Goal: Transaction & Acquisition: Purchase product/service

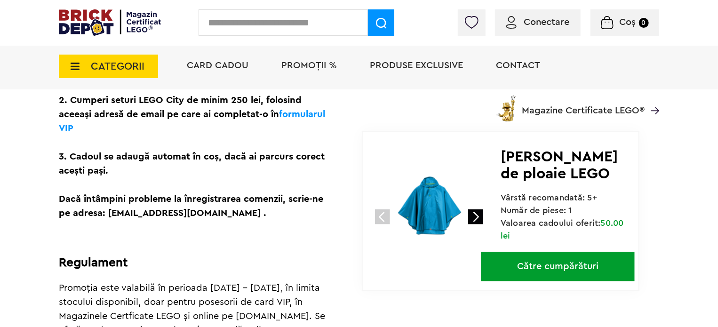
scroll to position [328, 0]
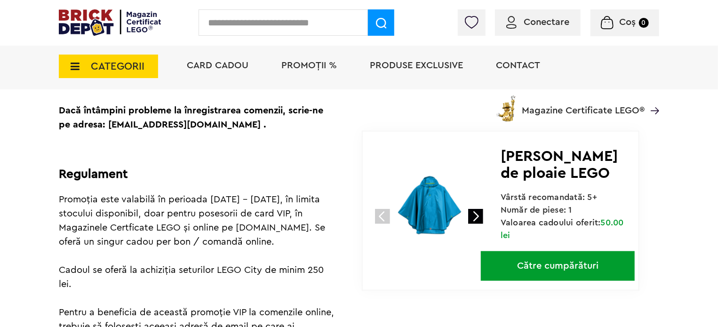
click at [434, 203] on img at bounding box center [431, 207] width 126 height 126
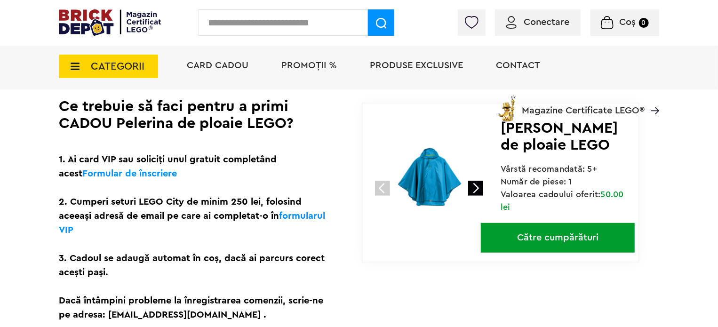
scroll to position [226, 0]
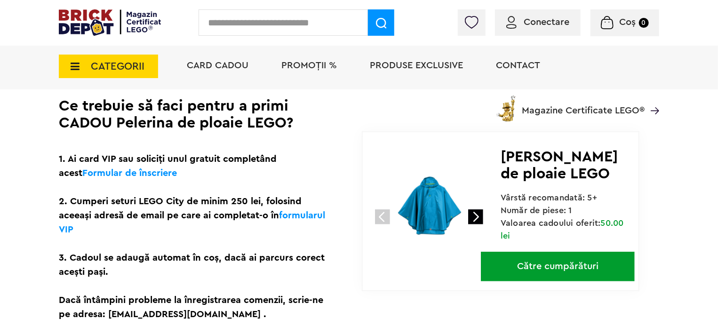
click at [474, 210] on link at bounding box center [475, 216] width 15 height 15
click at [433, 203] on img at bounding box center [431, 208] width 126 height 126
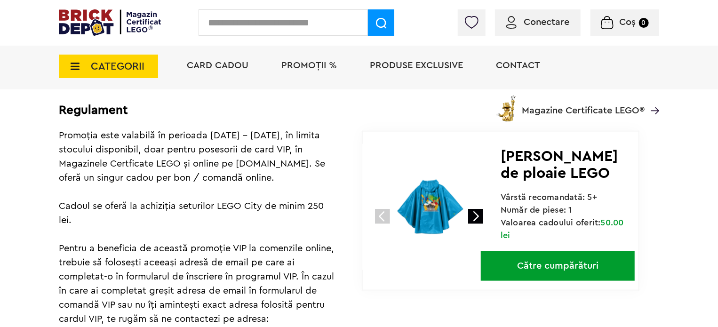
scroll to position [480, 0]
drag, startPoint x: 166, startPoint y: 134, endPoint x: 271, endPoint y: 184, distance: 116.0
click at [271, 184] on div "Regulament Promoția este valabilă în perioada 15.09 - 30.09.2025, în limita sto…" at bounding box center [197, 289] width 277 height 442
click at [294, 191] on div "Regulament Promoția este valabilă în perioada 15.09 - 30.09.2025, în limita sto…" at bounding box center [197, 289] width 277 height 442
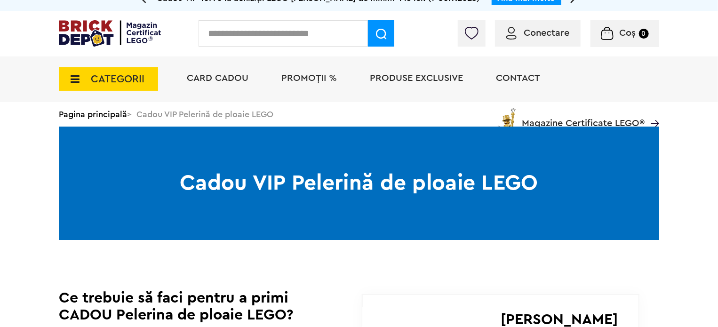
scroll to position [0, 0]
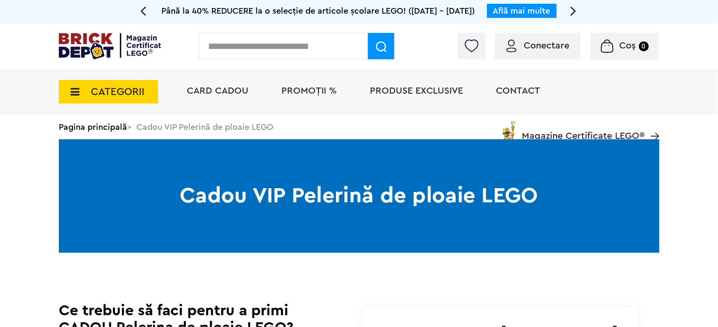
click at [316, 90] on span "PROMOȚII %" at bounding box center [310, 90] width 56 height 9
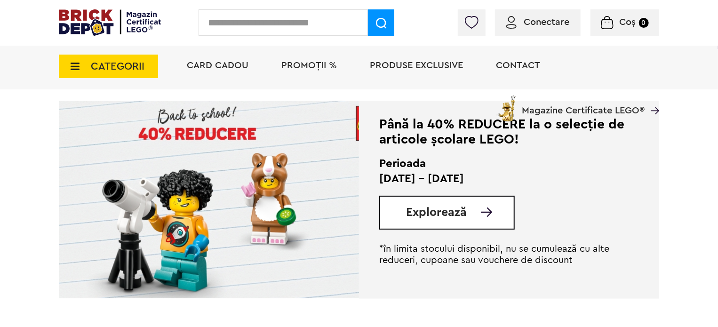
scroll to position [225, 0]
click at [458, 207] on span "Explorează" at bounding box center [436, 212] width 61 height 12
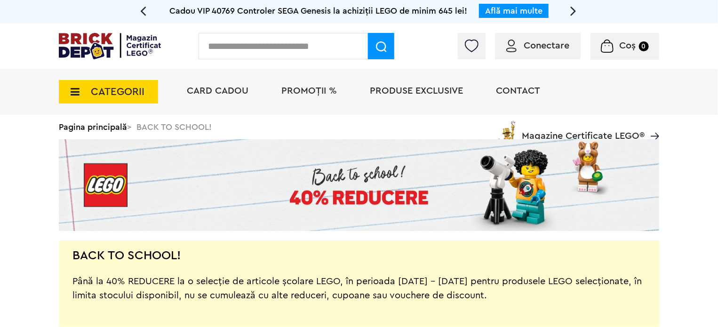
click at [438, 87] on span "Produse exclusive" at bounding box center [416, 90] width 93 height 9
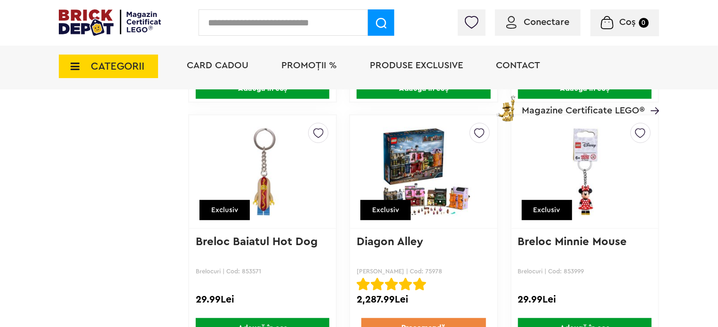
scroll to position [7274, 0]
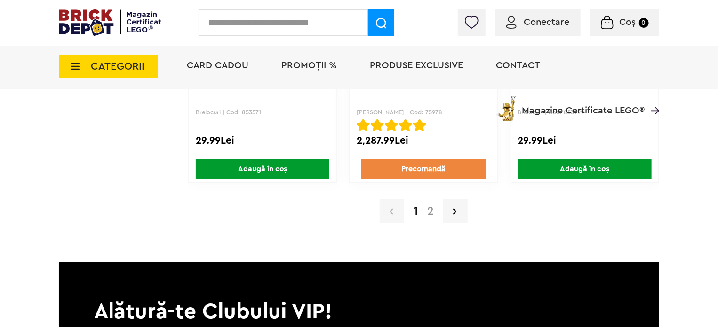
click at [429, 206] on link "2" at bounding box center [431, 211] width 16 height 11
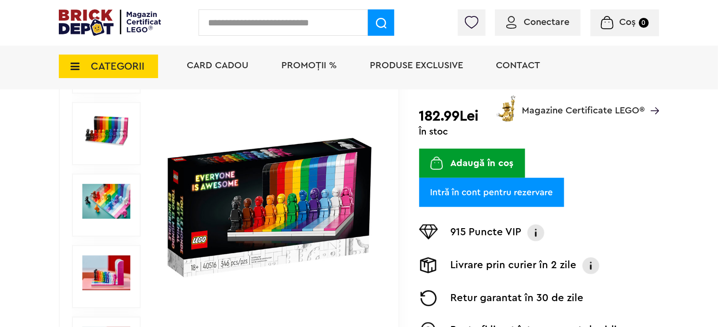
scroll to position [158, 0]
click at [111, 129] on img at bounding box center [106, 130] width 48 height 35
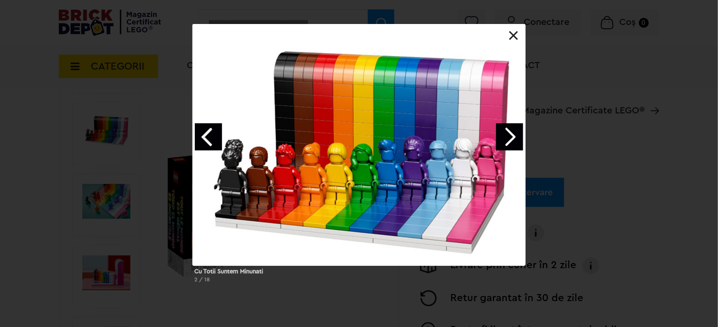
click at [508, 137] on link "Next image" at bounding box center [509, 136] width 27 height 27
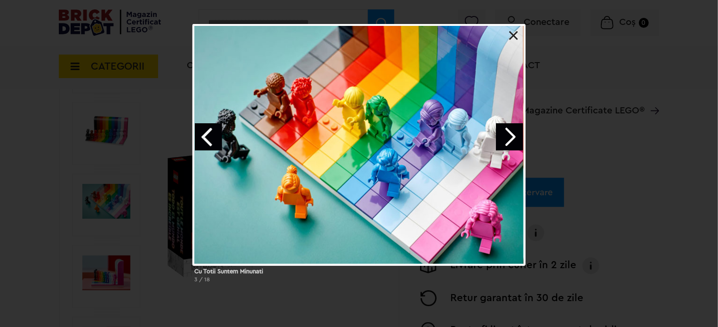
click at [508, 137] on link "Next image" at bounding box center [509, 136] width 27 height 27
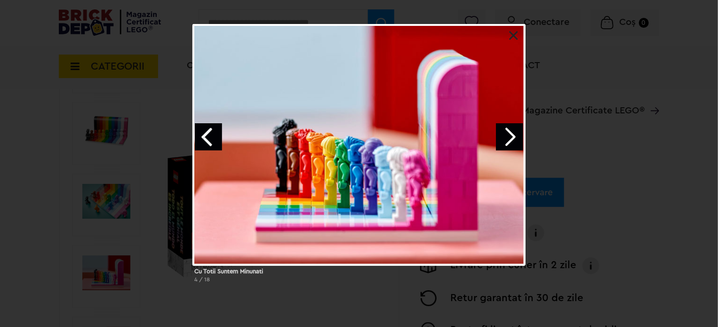
click at [508, 137] on link "Next image" at bounding box center [509, 136] width 27 height 27
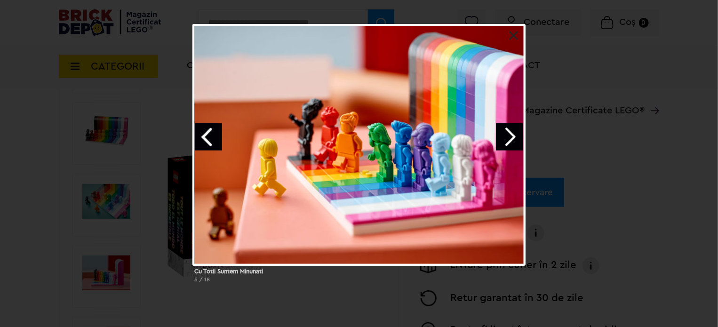
click at [508, 137] on link "Next image" at bounding box center [509, 136] width 27 height 27
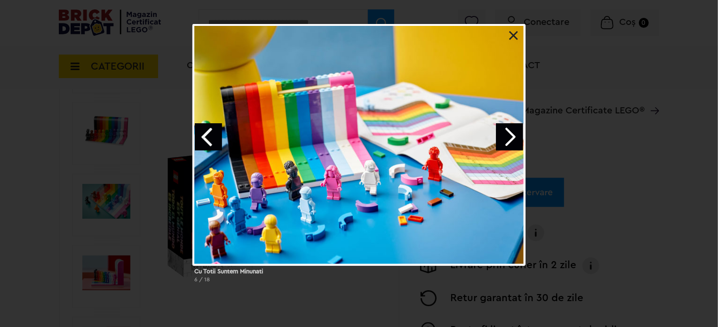
click at [512, 137] on link "Next image" at bounding box center [509, 136] width 27 height 27
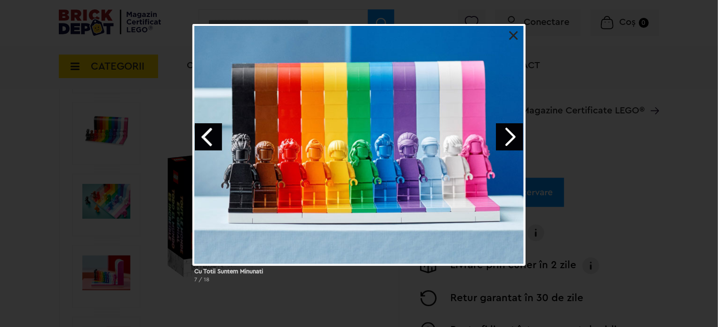
click at [516, 35] on link at bounding box center [513, 35] width 9 height 9
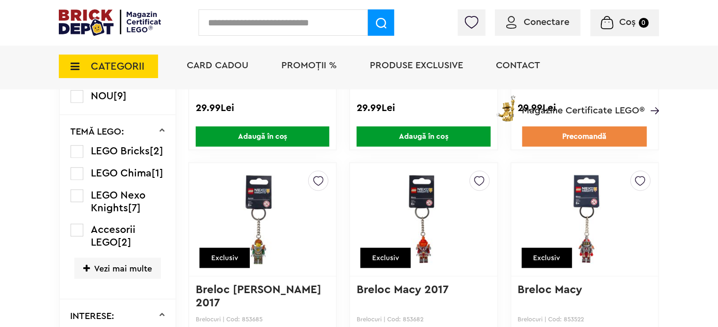
scroll to position [516, 0]
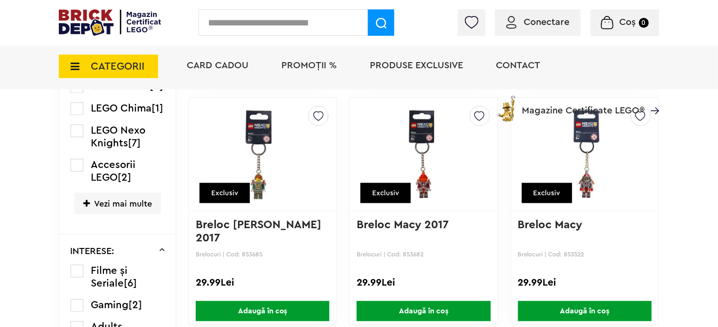
click at [130, 214] on span "Vezi mai multe" at bounding box center [117, 203] width 87 height 21
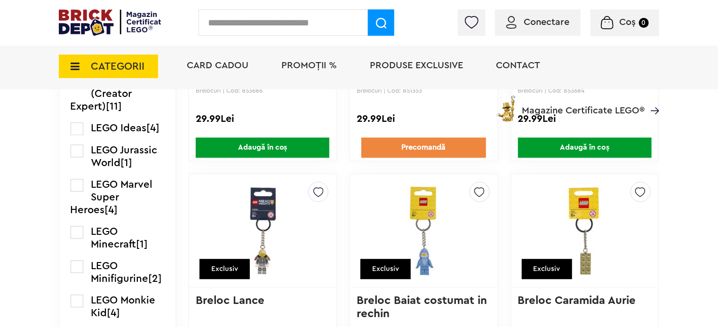
scroll to position [985, 0]
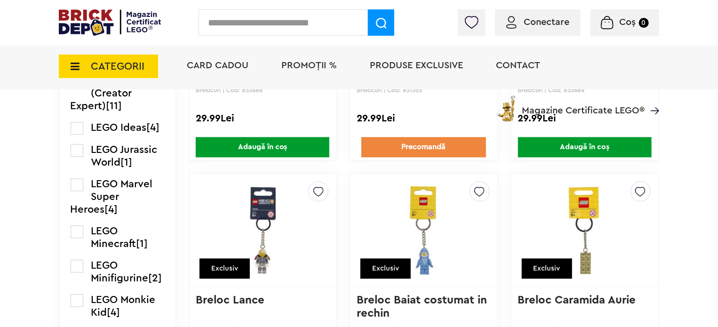
click at [123, 133] on span "LEGO Ideas" at bounding box center [119, 127] width 56 height 10
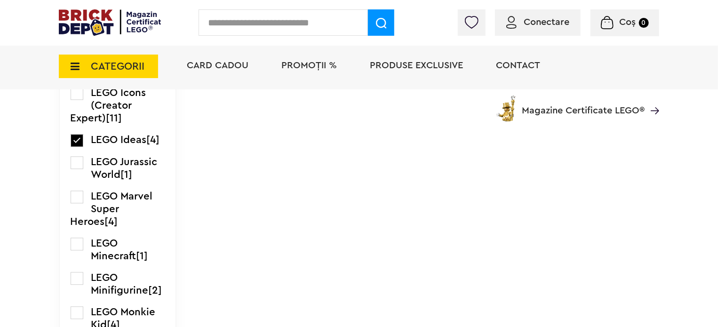
scroll to position [977, 0]
click at [77, 147] on label at bounding box center [77, 140] width 13 height 13
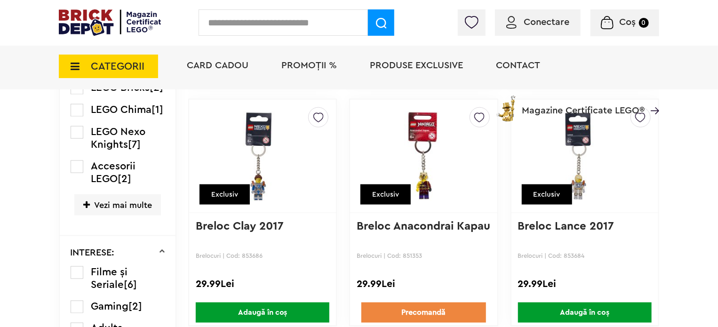
click at [138, 216] on span "Vezi mai multe" at bounding box center [117, 204] width 87 height 21
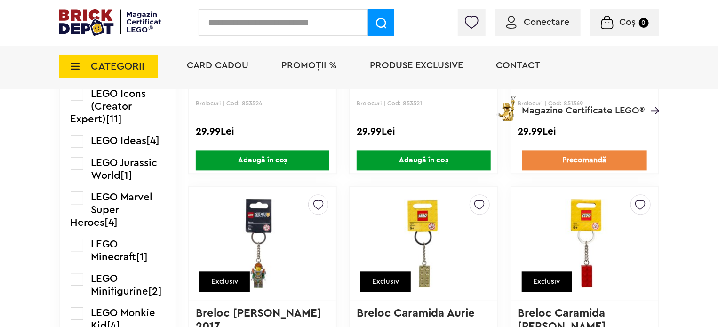
scroll to position [972, 0]
click at [140, 181] on span "LEGO Jurassic World" at bounding box center [124, 169] width 66 height 23
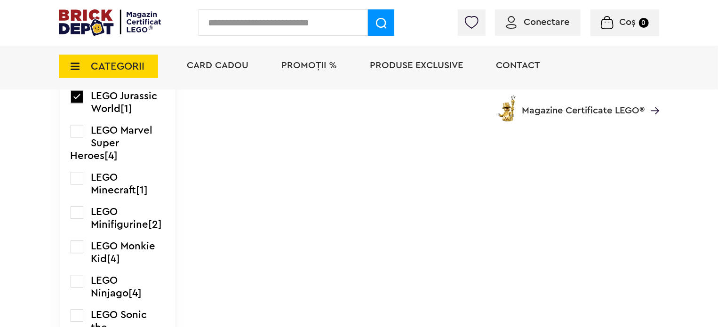
click at [129, 139] on span "LEGO Marvel Super Heroes" at bounding box center [112, 143] width 82 height 36
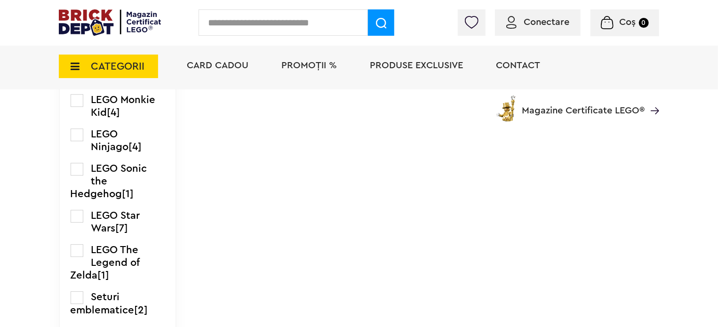
scroll to position [1249, 0]
click at [129, 152] on span "LEGO Ninjago" at bounding box center [110, 140] width 38 height 23
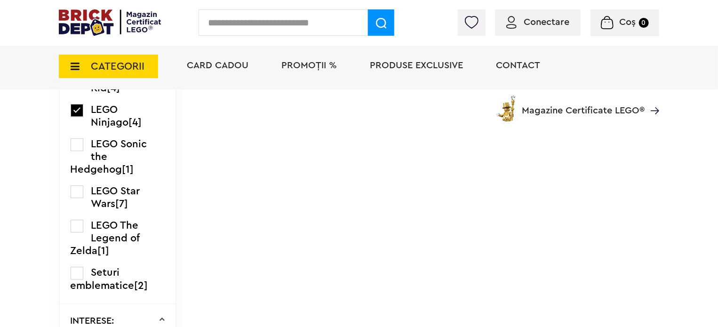
scroll to position [1305, 0]
click at [77, 197] on label at bounding box center [77, 191] width 13 height 13
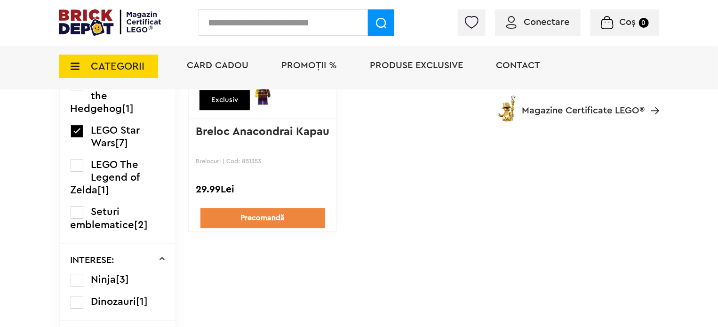
scroll to position [1392, 0]
click at [80, 219] on label at bounding box center [77, 213] width 13 height 13
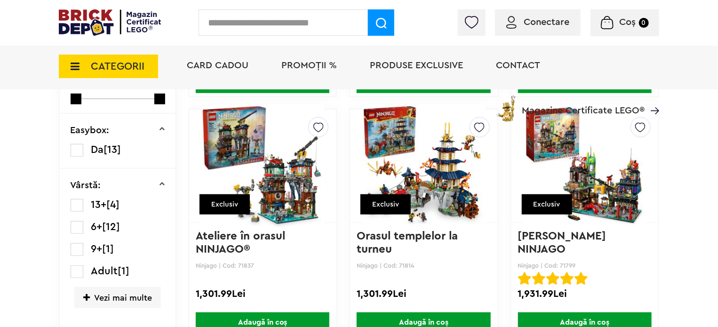
scroll to position [330, 0]
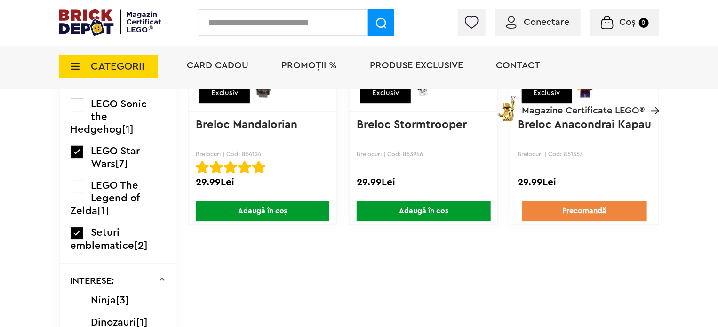
click at [119, 71] on span "CATEGORII" at bounding box center [118, 66] width 54 height 10
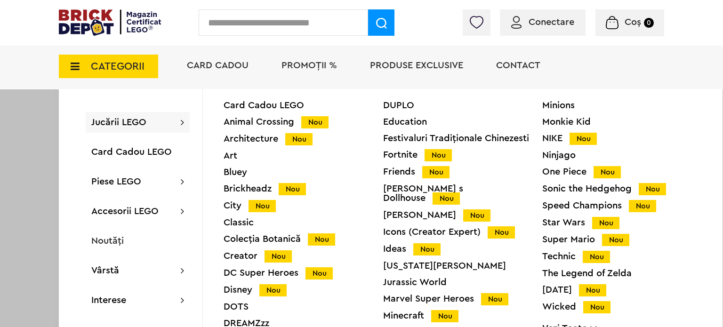
click at [258, 125] on div "Animal Crossing Nou" at bounding box center [304, 122] width 160 height 10
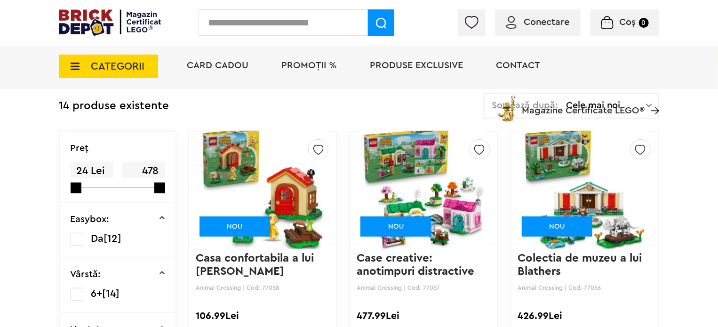
scroll to position [226, 0]
click at [111, 71] on span "CATEGORII" at bounding box center [118, 66] width 54 height 10
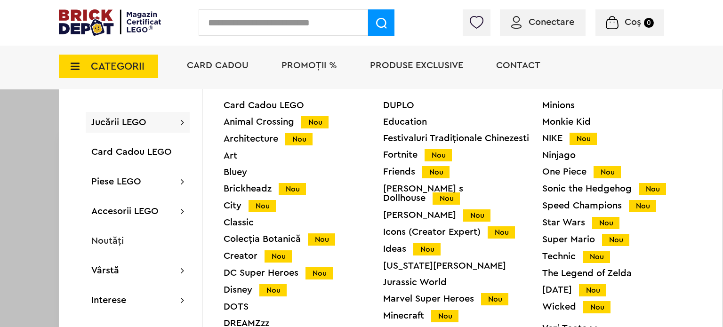
click at [17, 122] on div at bounding box center [361, 163] width 723 height 327
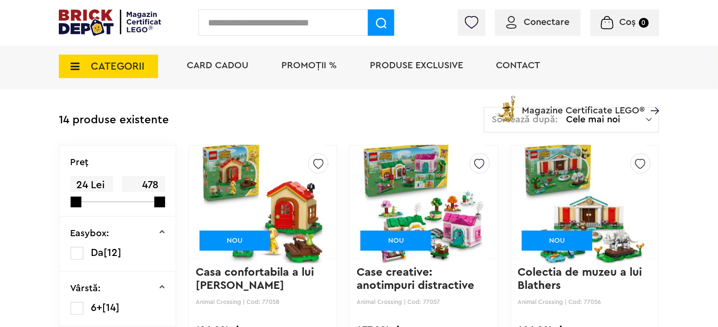
scroll to position [211, 0]
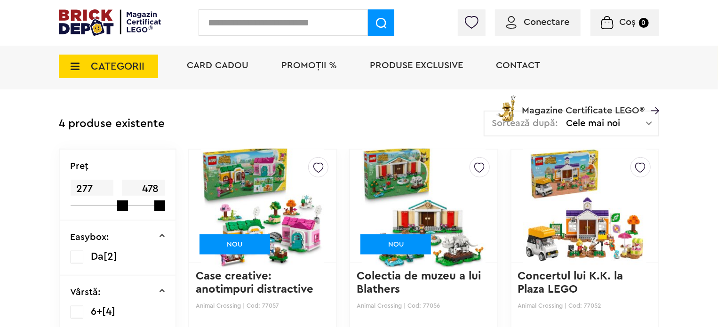
scroll to position [207, 0]
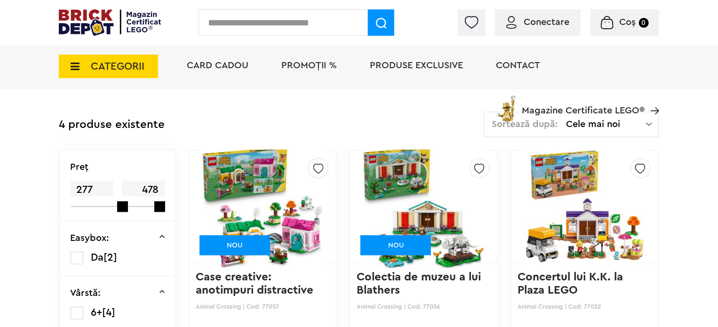
click at [104, 25] on img at bounding box center [110, 22] width 102 height 26
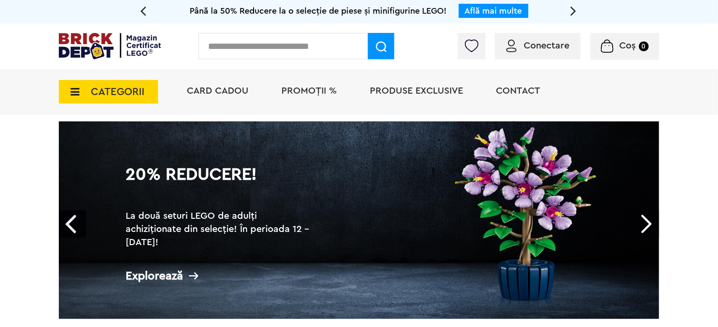
click at [104, 92] on span "CATEGORII" at bounding box center [118, 92] width 54 height 10
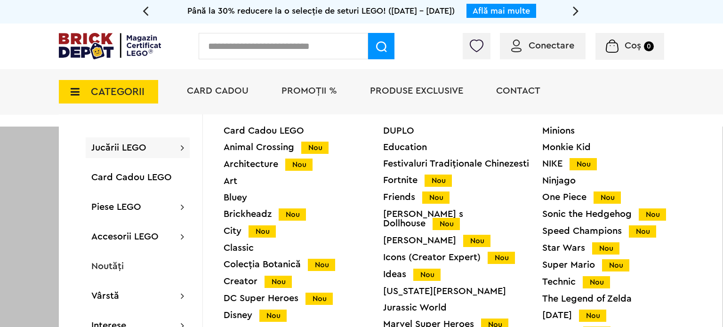
click at [27, 127] on div at bounding box center [361, 290] width 723 height 327
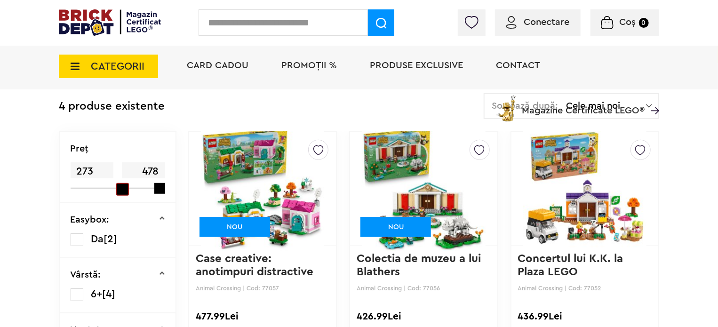
scroll to position [225, 0]
drag, startPoint x: 121, startPoint y: 185, endPoint x: 105, endPoint y: 189, distance: 16.1
click at [105, 189] on div "Preţ 222 478" at bounding box center [118, 168] width 116 height 71
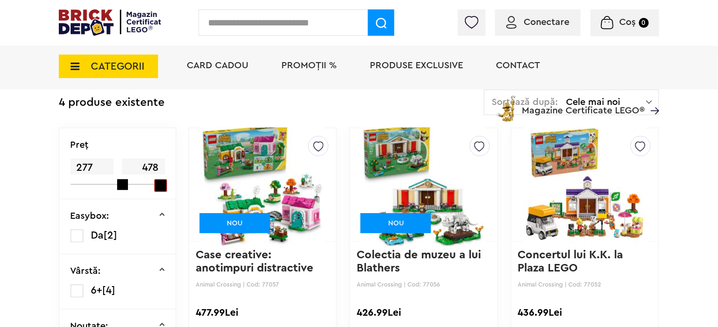
scroll to position [230, 0]
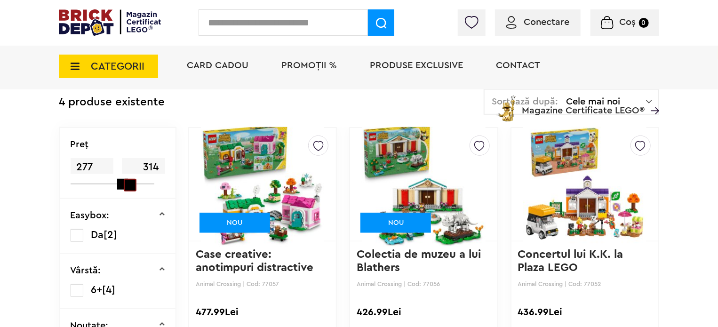
drag, startPoint x: 161, startPoint y: 186, endPoint x: 125, endPoint y: 188, distance: 35.8
click at [125, 188] on span at bounding box center [130, 185] width 13 height 13
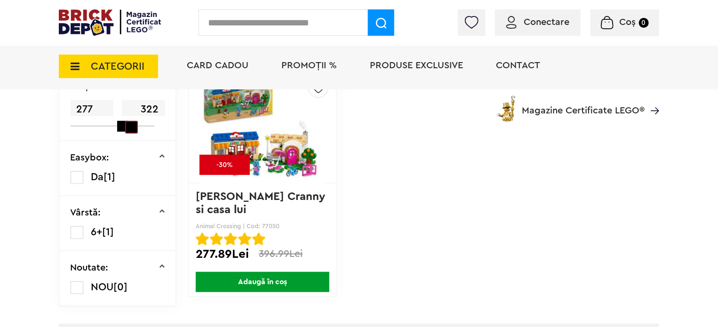
scroll to position [288, 0]
drag, startPoint x: 123, startPoint y: 127, endPoint x: 134, endPoint y: 127, distance: 10.4
click at [134, 127] on span at bounding box center [139, 127] width 13 height 13
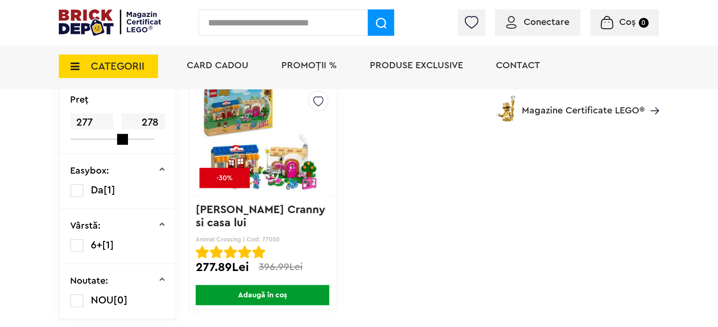
scroll to position [275, 0]
drag, startPoint x: 121, startPoint y: 140, endPoint x: 126, endPoint y: 140, distance: 5.2
click at [126, 139] on div at bounding box center [113, 138] width 84 height 1
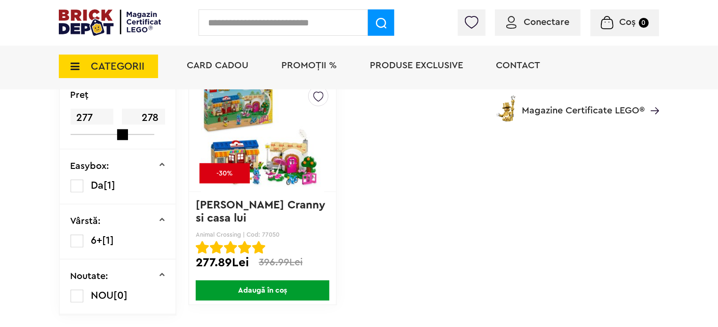
scroll to position [280, 0]
drag, startPoint x: 117, startPoint y: 133, endPoint x: 92, endPoint y: 136, distance: 25.1
click at [92, 136] on div "Preţ 171 278" at bounding box center [118, 113] width 116 height 71
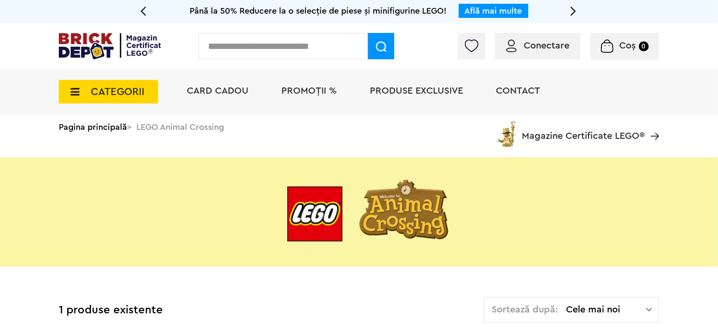
click at [100, 129] on div "CATEGORII Jucării LEGO Card Cadou LEGO Animal Crossing Nou Architecture Nou Art…" at bounding box center [359, 108] width 601 height 78
click at [104, 128] on div "CATEGORII Jucării LEGO Card Cadou LEGO Animal Crossing Nou Architecture Nou Art…" at bounding box center [359, 108] width 601 height 78
click at [227, 94] on span "Card Cadou" at bounding box center [218, 90] width 62 height 9
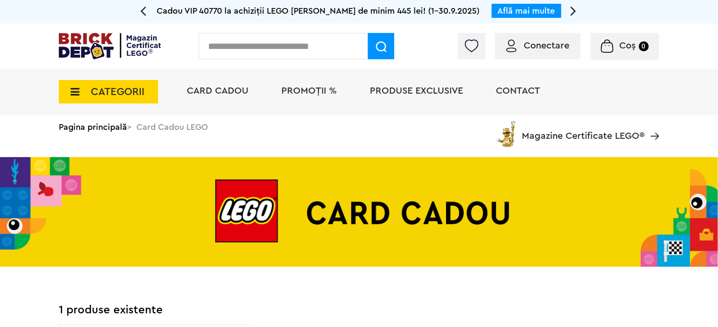
click at [105, 127] on div "CATEGORII Jucării LEGO Card Cadou LEGO Animal Crossing Nou Architecture Nou Art…" at bounding box center [359, 108] width 601 height 78
click at [124, 97] on span "CATEGORII" at bounding box center [118, 92] width 54 height 10
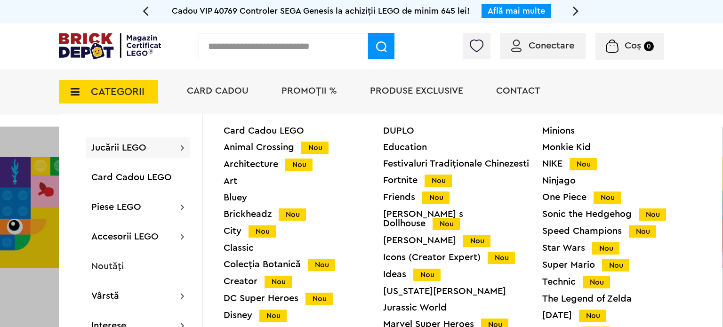
click at [122, 97] on span "CATEGORII" at bounding box center [118, 92] width 54 height 10
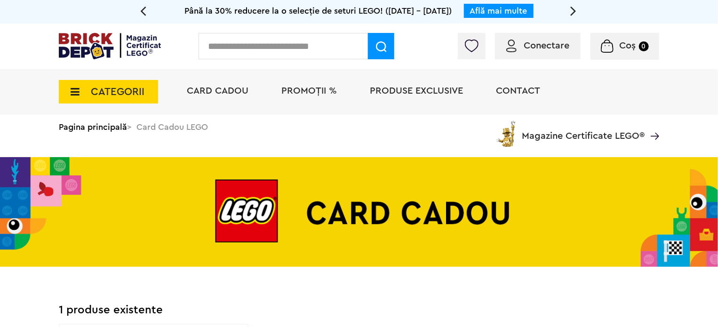
click at [124, 94] on span "CATEGORII" at bounding box center [118, 92] width 54 height 10
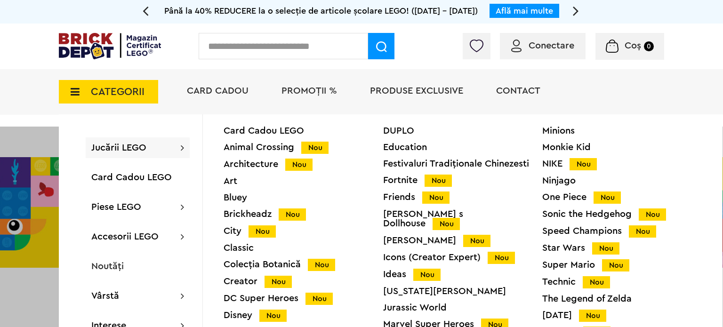
click at [138, 147] on span "Jucării LEGO" at bounding box center [118, 147] width 55 height 9
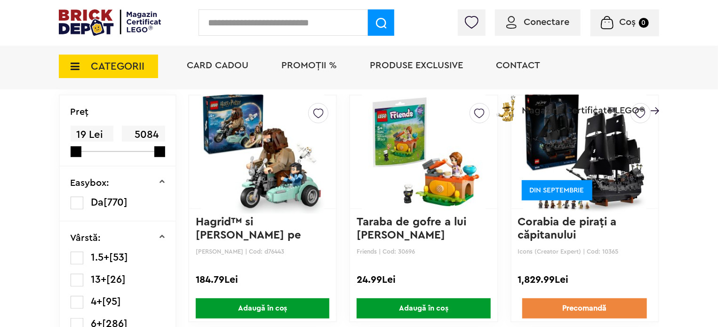
scroll to position [105, 0]
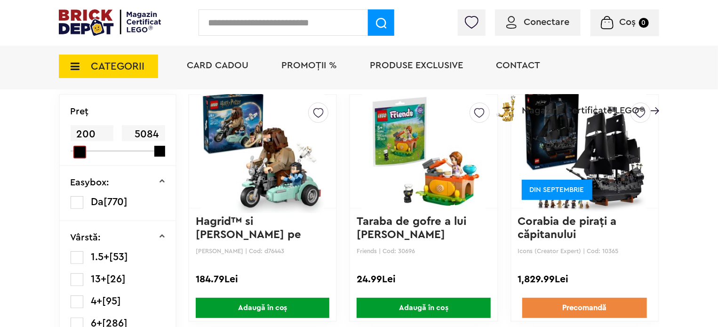
click at [75, 154] on span at bounding box center [79, 152] width 13 height 13
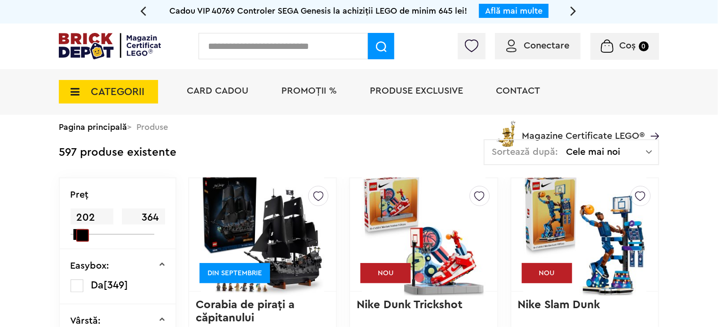
drag, startPoint x: 161, startPoint y: 235, endPoint x: 77, endPoint y: 237, distance: 83.8
click at [77, 237] on span at bounding box center [82, 235] width 13 height 13
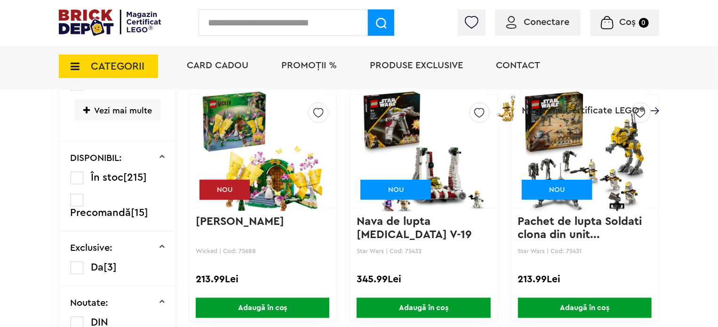
scroll to position [345, 0]
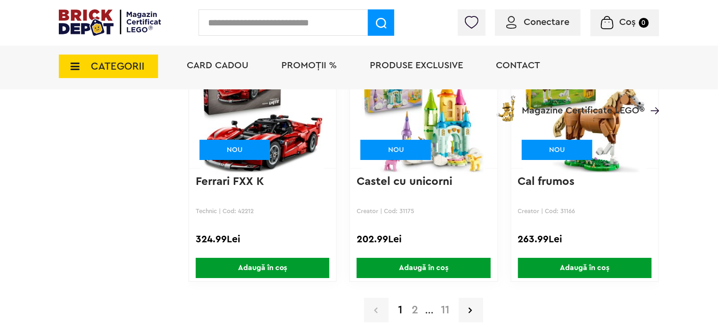
scroll to position [1582, 0]
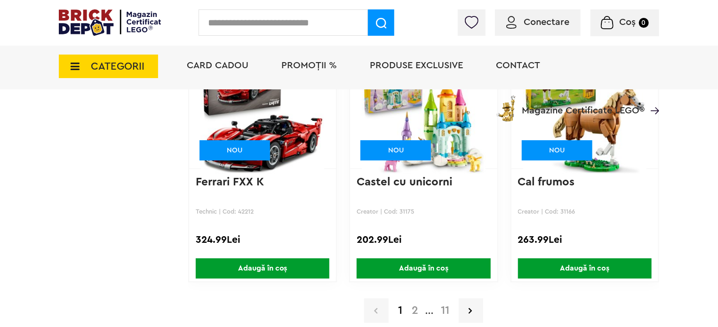
click at [415, 307] on link "2" at bounding box center [415, 310] width 16 height 11
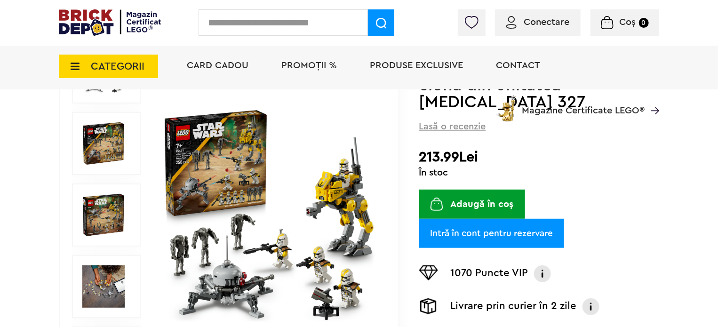
scroll to position [149, 0]
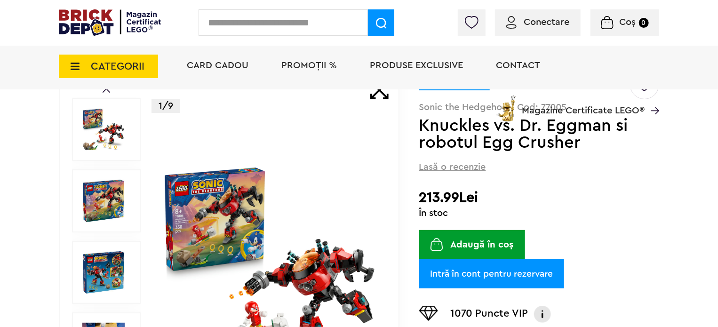
scroll to position [72, 0]
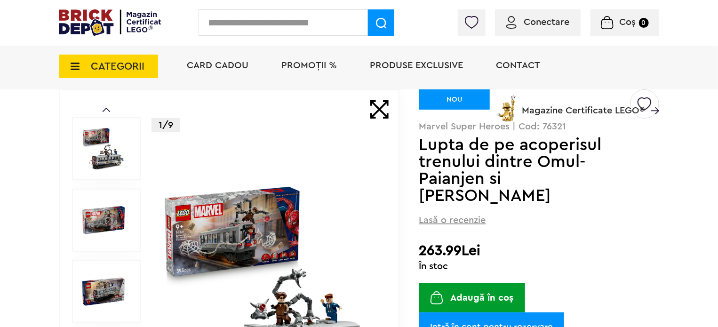
scroll to position [72, 0]
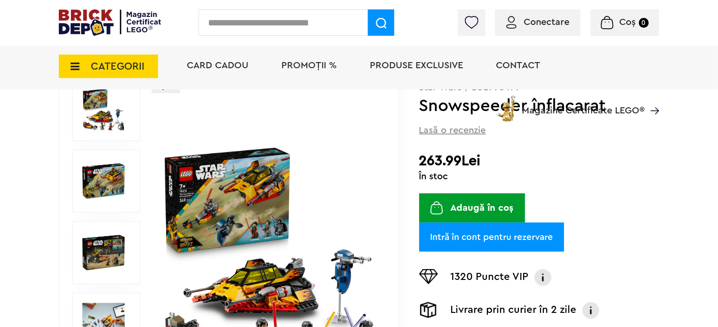
scroll to position [111, 0]
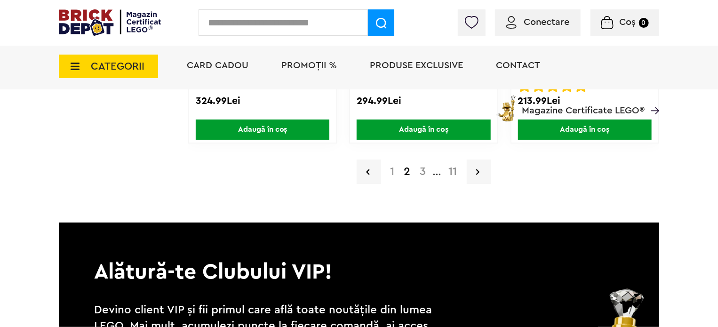
scroll to position [1722, 0]
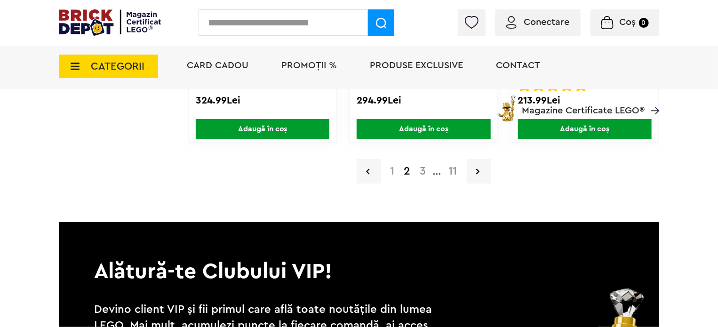
click at [423, 166] on link "3" at bounding box center [424, 171] width 16 height 11
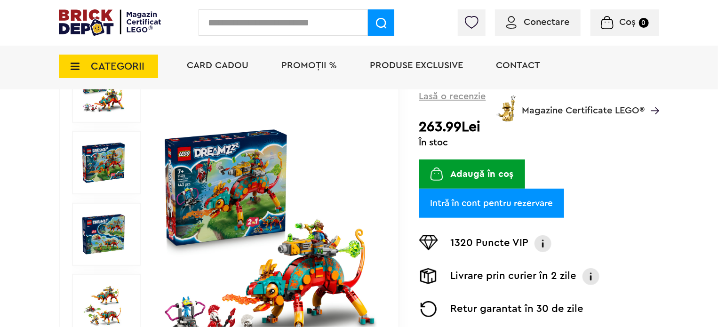
click at [254, 173] on img at bounding box center [269, 234] width 217 height 217
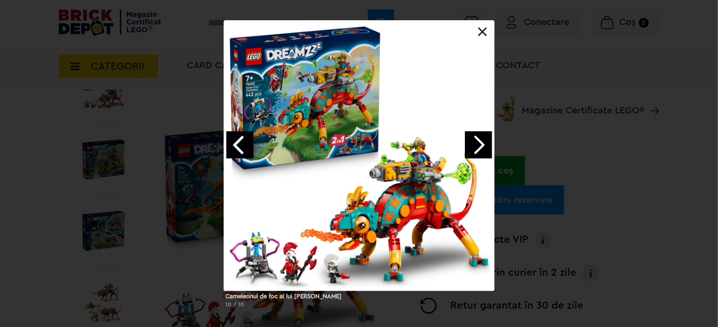
scroll to position [133, 0]
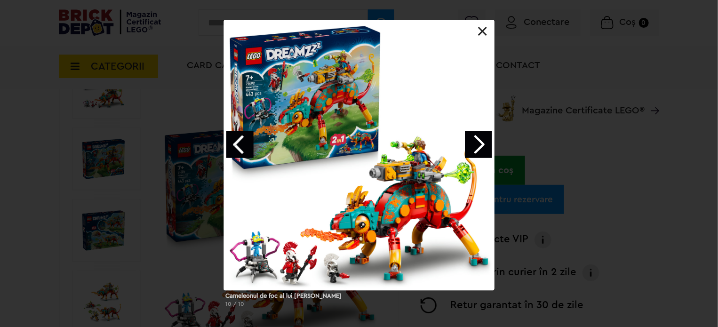
click at [482, 33] on link at bounding box center [482, 31] width 9 height 9
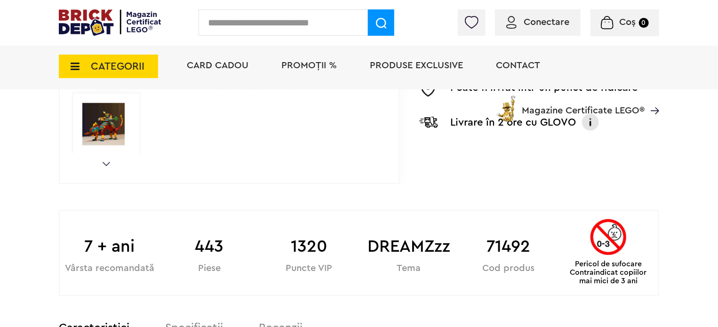
scroll to position [382, 0]
click at [390, 245] on b "DREAMZzz" at bounding box center [409, 246] width 100 height 25
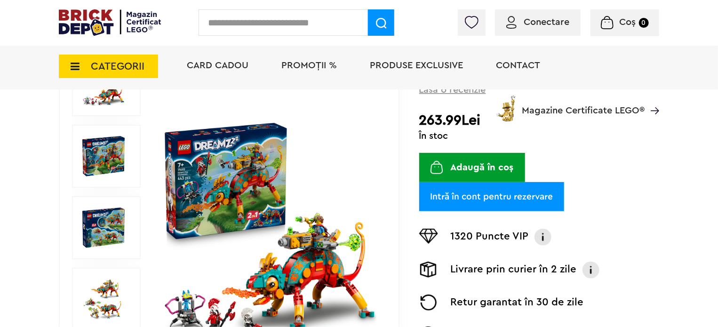
scroll to position [136, 0]
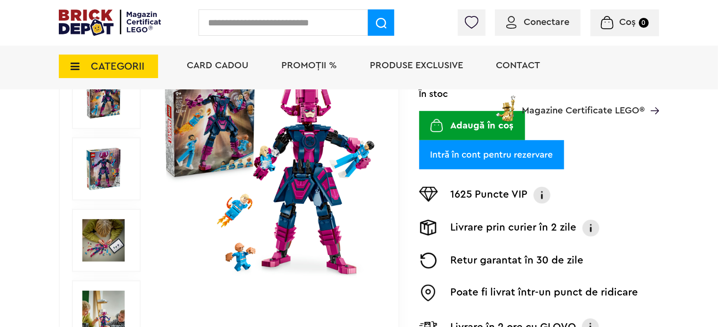
scroll to position [195, 0]
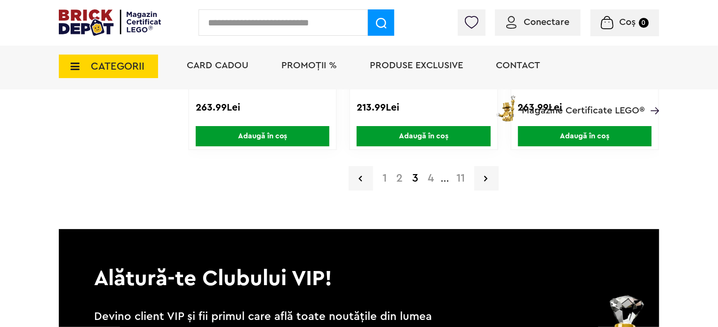
scroll to position [1715, 0]
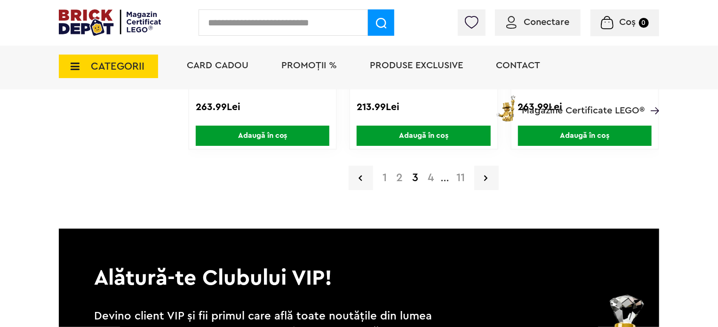
click at [433, 176] on link "4" at bounding box center [431, 177] width 16 height 11
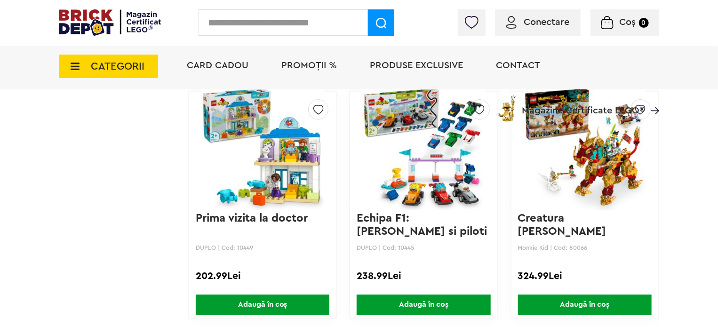
scroll to position [1546, 0]
